Goal: Find contact information: Find contact information

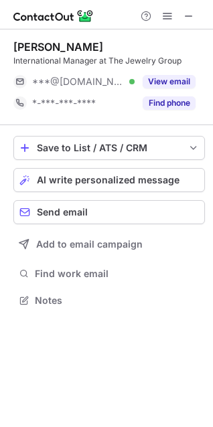
scroll to position [291, 213]
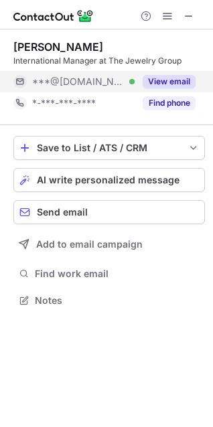
click at [156, 82] on button "View email" at bounding box center [169, 81] width 53 height 13
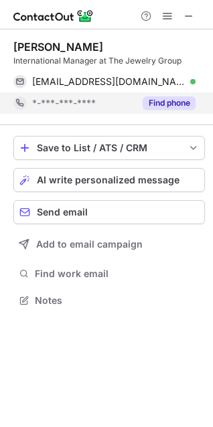
click at [161, 101] on button "Find phone" at bounding box center [169, 102] width 53 height 13
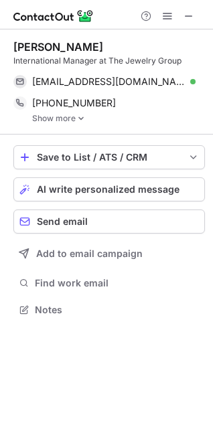
click at [77, 120] on img at bounding box center [81, 118] width 8 height 9
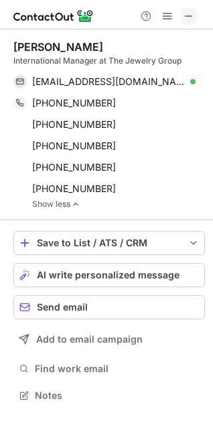
click at [191, 18] on span at bounding box center [188, 16] width 11 height 11
